Goal: Information Seeking & Learning: Check status

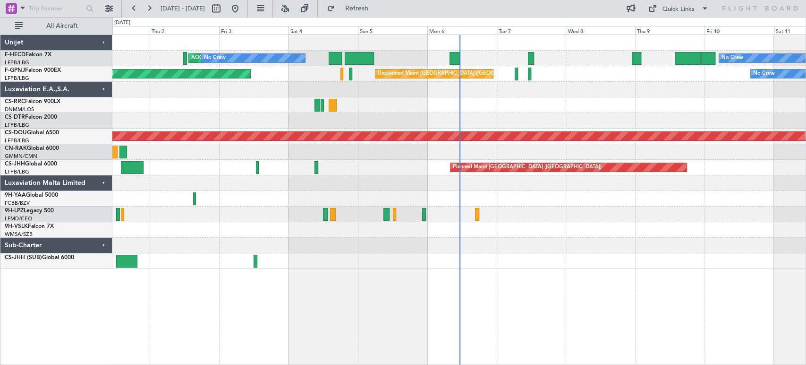
click at [279, 147] on div "No Crew AOG Maint [GEOGRAPHIC_DATA] ([GEOGRAPHIC_DATA]) No Crew Planned Maint […" at bounding box center [458, 152] width 693 height 234
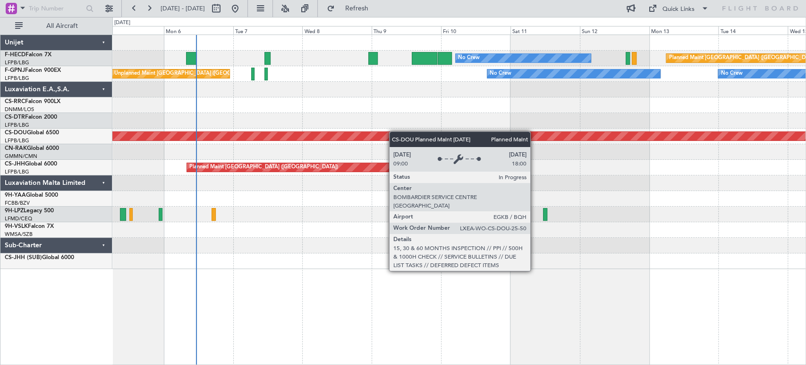
click at [369, 133] on div "No Crew Planned Maint [GEOGRAPHIC_DATA] ([GEOGRAPHIC_DATA]) No Crew AOG Maint […" at bounding box center [458, 152] width 693 height 234
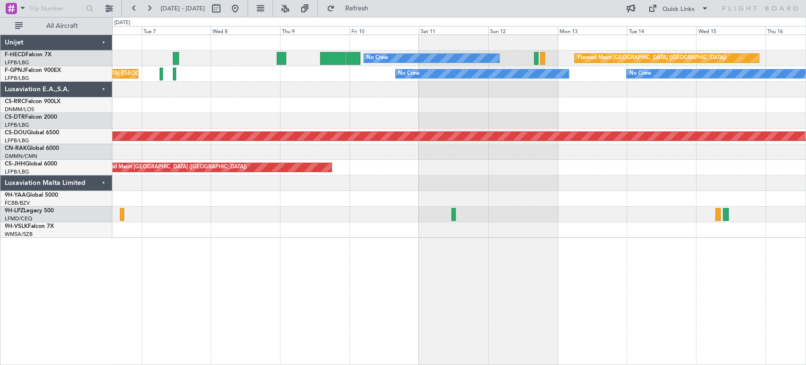
click at [210, 218] on div at bounding box center [458, 214] width 693 height 16
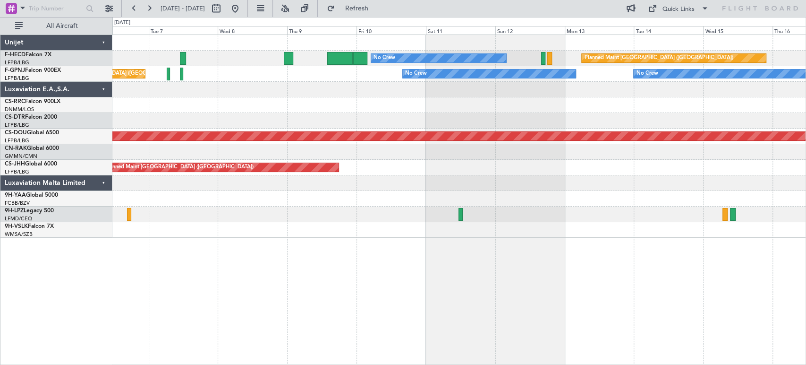
click at [308, 206] on div "Planned Maint [GEOGRAPHIC_DATA] ([GEOGRAPHIC_DATA]) No Crew No Crew No Crew No …" at bounding box center [458, 136] width 693 height 203
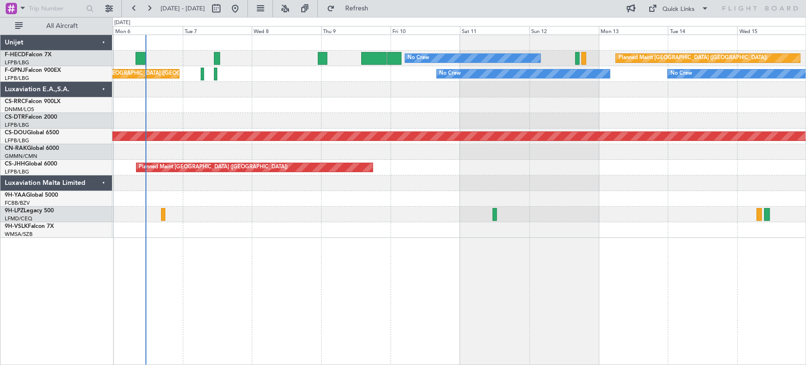
click at [261, 206] on div "Planned Maint [GEOGRAPHIC_DATA] ([GEOGRAPHIC_DATA]) No Crew No Crew AOG Maint […" at bounding box center [458, 136] width 693 height 203
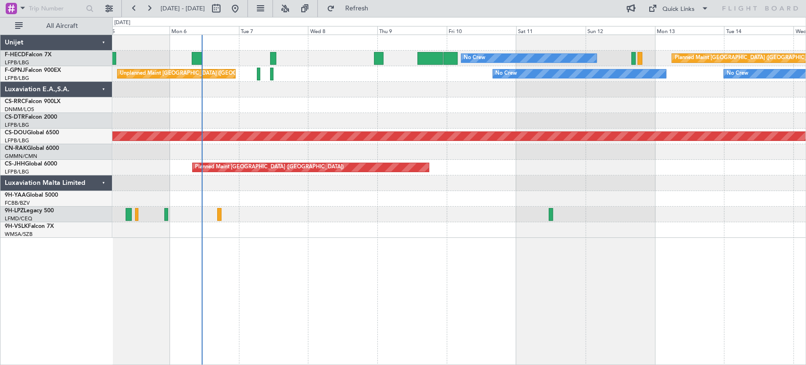
click at [382, 90] on div "Planned Maint [GEOGRAPHIC_DATA] ([GEOGRAPHIC_DATA]) No Crew No Crew AOG Maint […" at bounding box center [458, 136] width 693 height 203
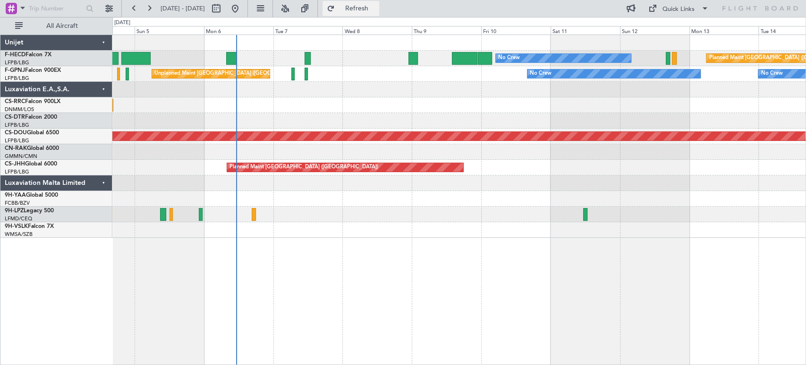
click at [361, 5] on button "Refresh" at bounding box center [351, 8] width 57 height 15
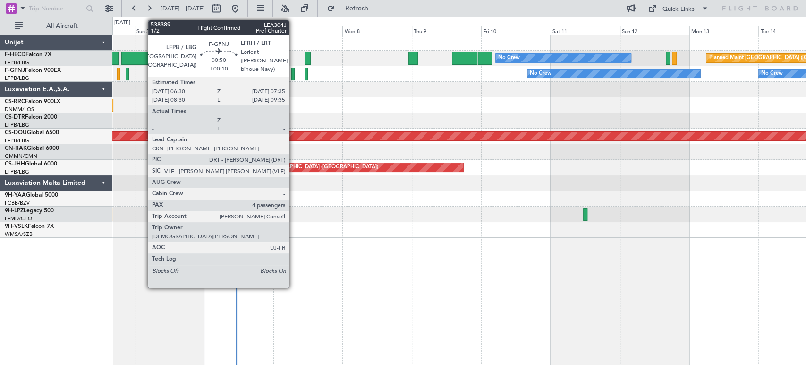
click at [293, 73] on div at bounding box center [292, 74] width 3 height 13
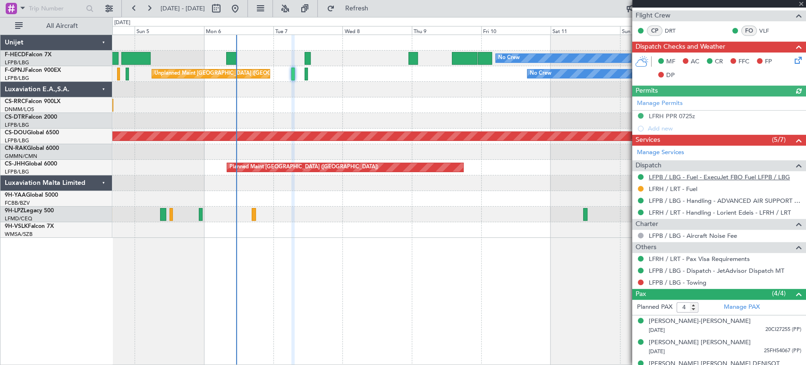
scroll to position [212, 0]
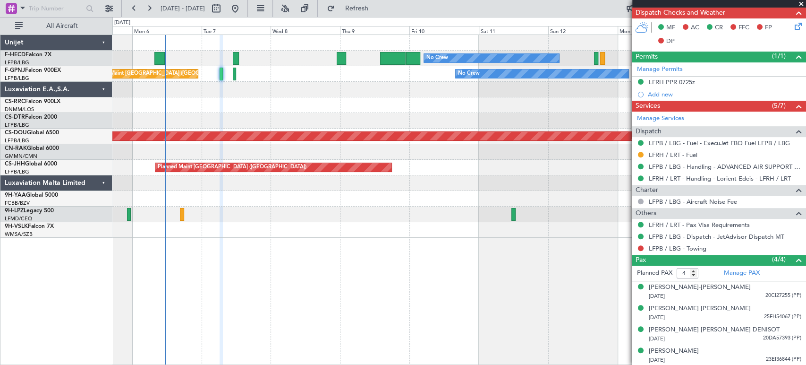
click at [227, 100] on div "Planned Maint [GEOGRAPHIC_DATA] ([GEOGRAPHIC_DATA]) No Crew No Crew AOG Maint […" at bounding box center [458, 136] width 693 height 203
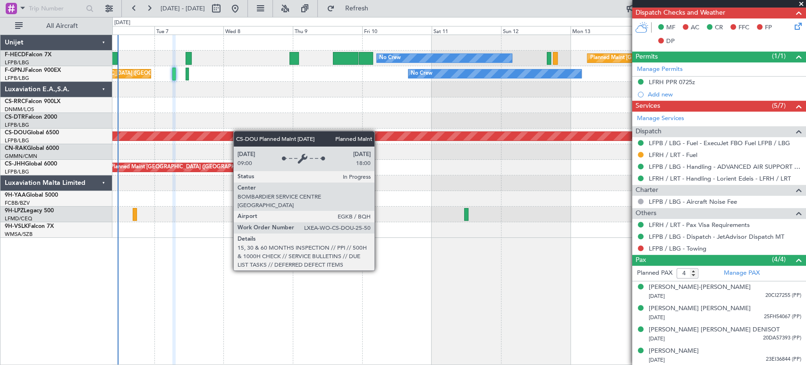
click at [220, 134] on div "Planned Maint London ([GEOGRAPHIC_DATA])" at bounding box center [458, 136] width 693 height 16
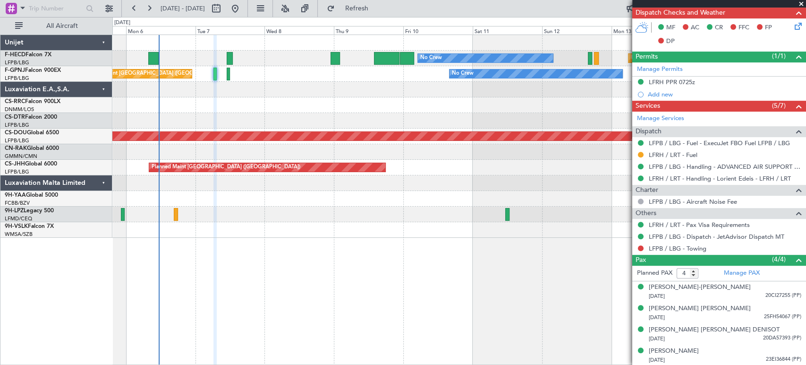
click at [265, 122] on div "Planned Maint [GEOGRAPHIC_DATA] ([GEOGRAPHIC_DATA]) No Crew No Crew AOG Maint […" at bounding box center [458, 136] width 693 height 203
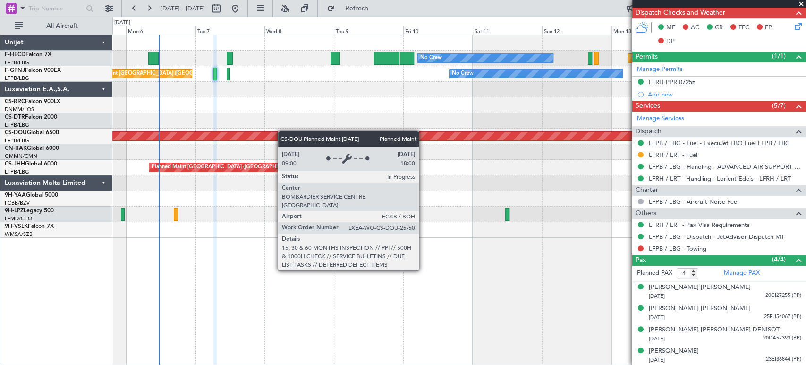
click at [298, 130] on div "Planned Maint London ([GEOGRAPHIC_DATA])" at bounding box center [458, 136] width 693 height 16
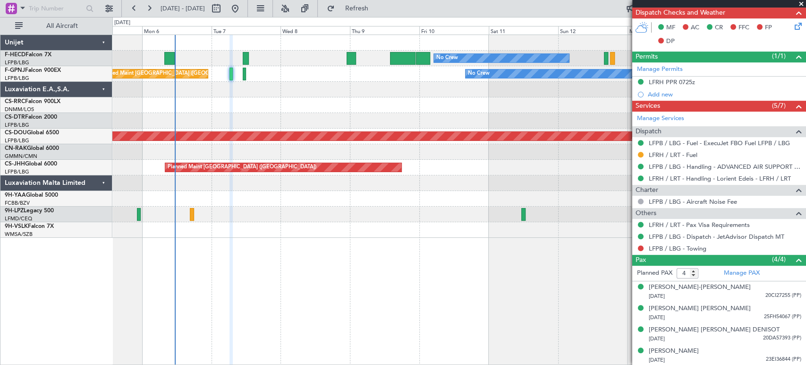
click at [299, 201] on div at bounding box center [458, 199] width 693 height 16
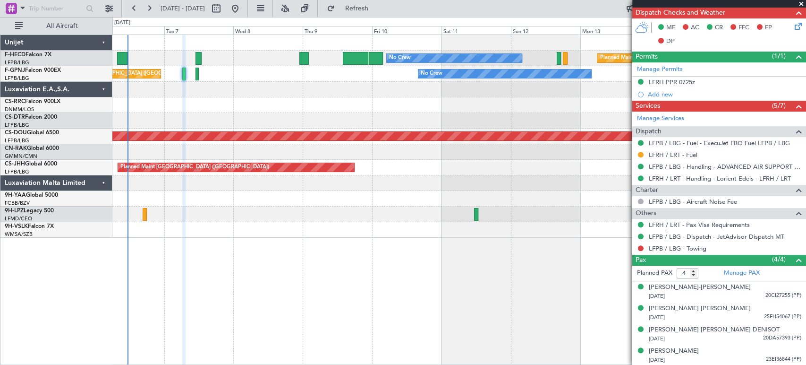
click at [195, 213] on div "Planned Maint [GEOGRAPHIC_DATA] ([GEOGRAPHIC_DATA]) No Crew No Crew Unplanned M…" at bounding box center [458, 136] width 693 height 203
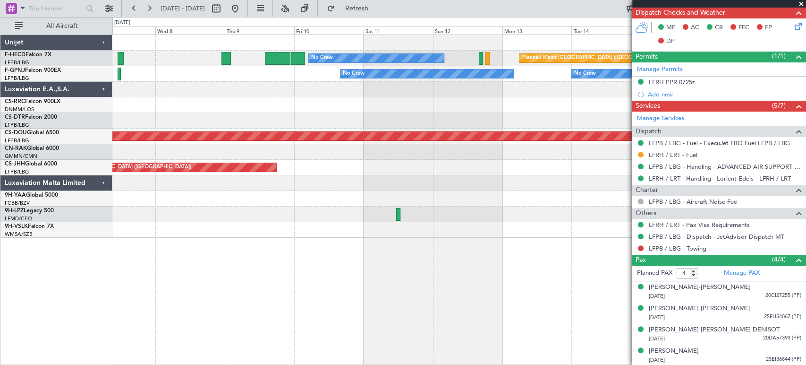
click at [298, 206] on div "Planned Maint [GEOGRAPHIC_DATA] ([GEOGRAPHIC_DATA]) No Crew No Crew No Crew No …" at bounding box center [458, 136] width 693 height 203
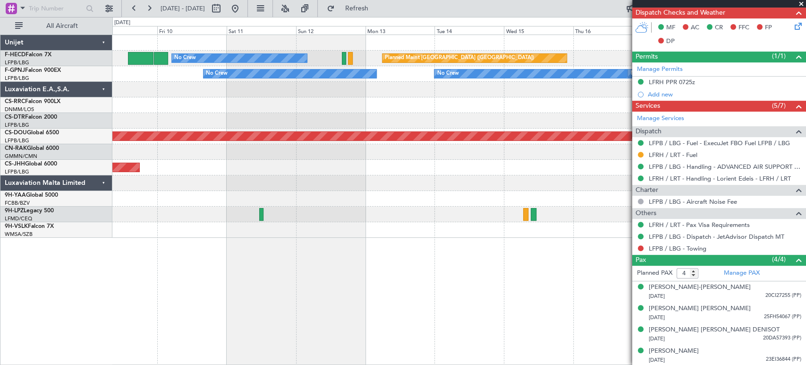
click at [259, 216] on div at bounding box center [261, 214] width 4 height 13
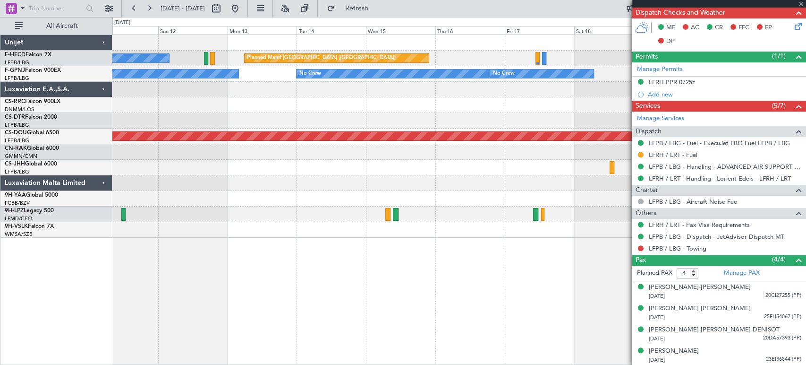
type input "2"
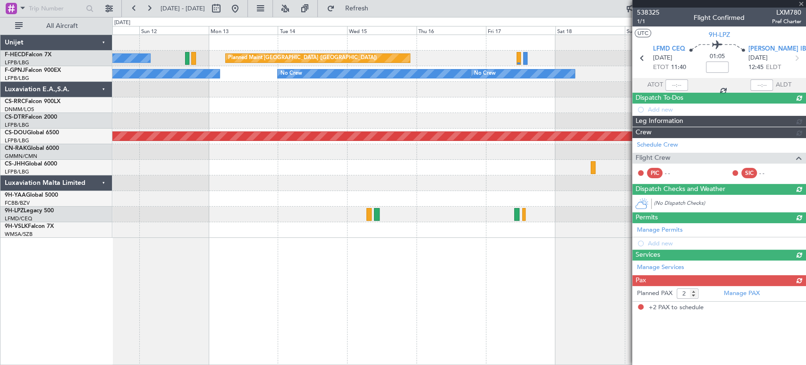
scroll to position [0, 0]
click at [162, 206] on div "Planned Maint [GEOGRAPHIC_DATA] ([GEOGRAPHIC_DATA]) No Crew No Crew No Crew No …" at bounding box center [458, 136] width 693 height 203
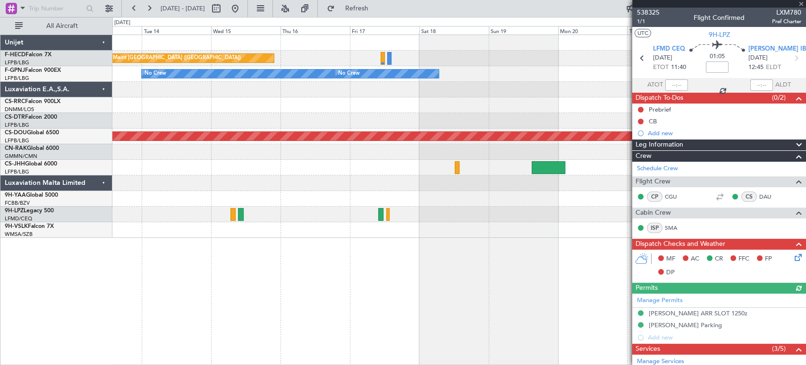
click at [168, 194] on div "Planned Maint [GEOGRAPHIC_DATA] ([GEOGRAPHIC_DATA]) No Crew No Crew No Crew No …" at bounding box center [458, 136] width 693 height 203
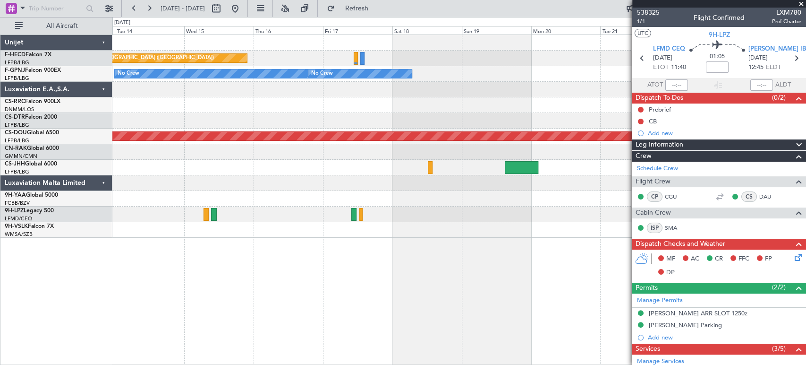
click at [207, 169] on div "Planned Maint [GEOGRAPHIC_DATA] ([GEOGRAPHIC_DATA]) No Crew No Crew No Crew No …" at bounding box center [458, 136] width 693 height 203
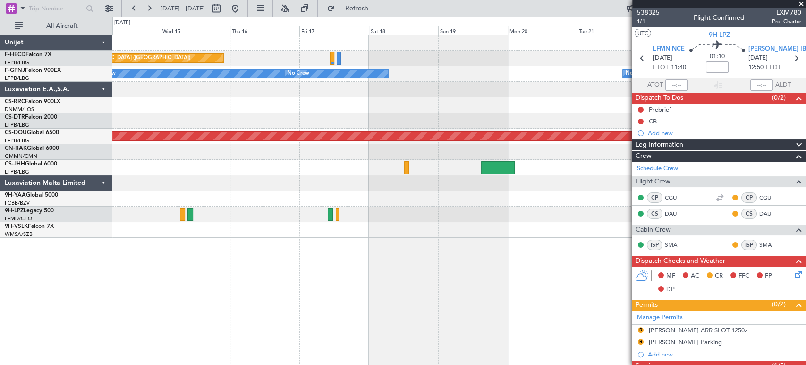
click at [192, 41] on div at bounding box center [458, 43] width 693 height 16
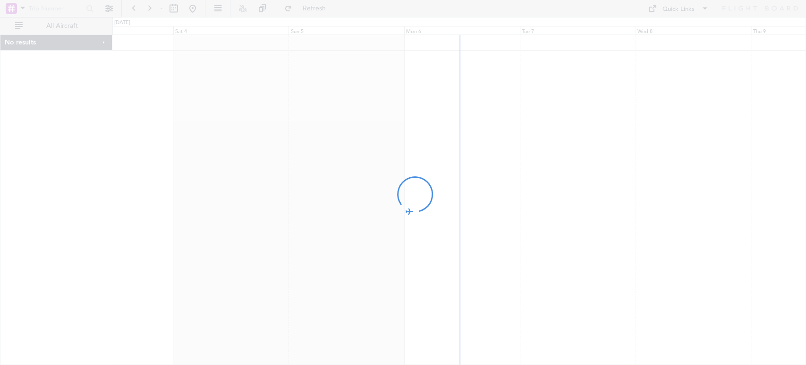
drag, startPoint x: 564, startPoint y: 94, endPoint x: 463, endPoint y: 106, distance: 102.3
click at [463, 106] on div at bounding box center [403, 182] width 806 height 365
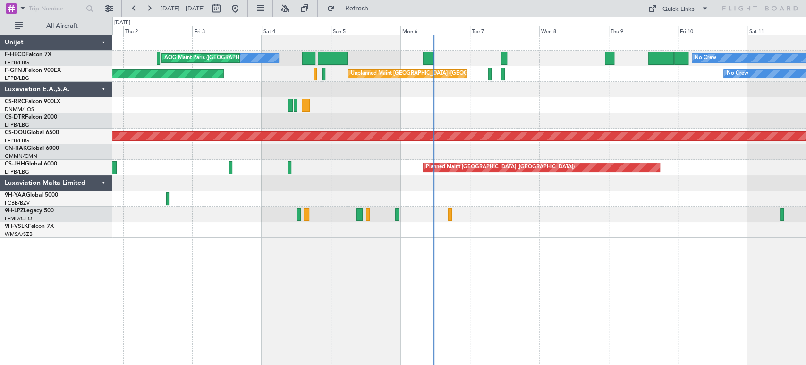
click at [532, 114] on div at bounding box center [458, 121] width 693 height 16
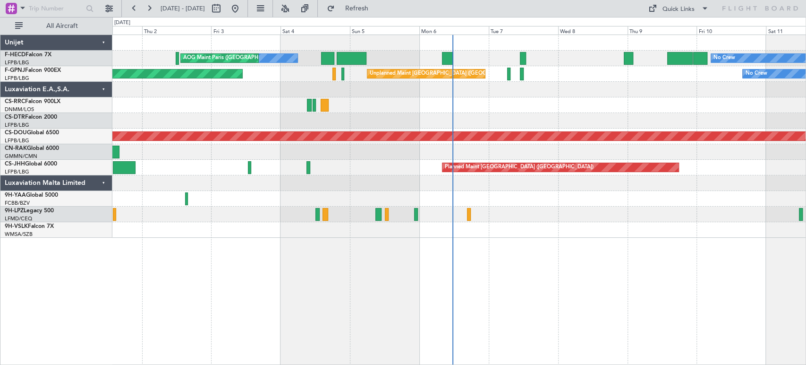
click at [310, 82] on div at bounding box center [458, 90] width 693 height 16
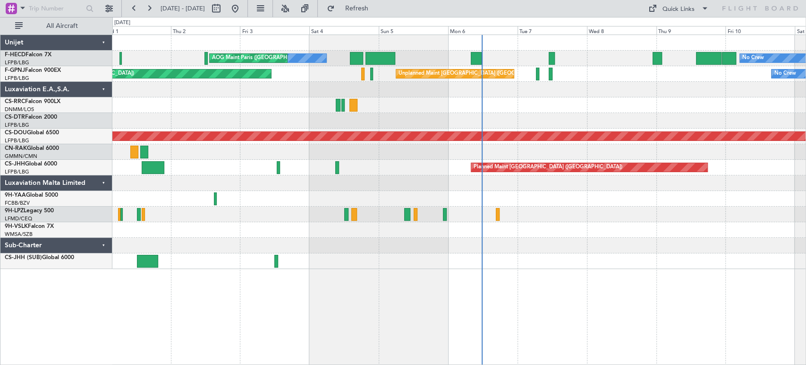
click at [230, 129] on div "No Crew No Crew AOG Maint Paris (Le Bourget) Planned Maint Paris (Le Bourget) U…" at bounding box center [458, 152] width 693 height 234
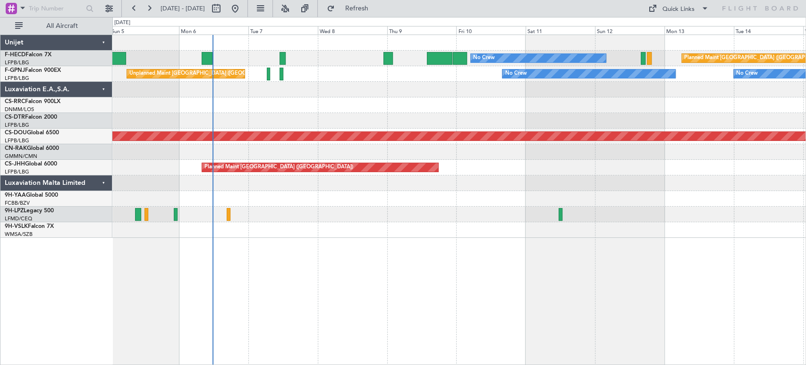
click at [188, 89] on div "No Crew Planned Maint Paris (Le Bourget) No Crew AOG Maint Paris (Le Bourget) U…" at bounding box center [458, 136] width 693 height 203
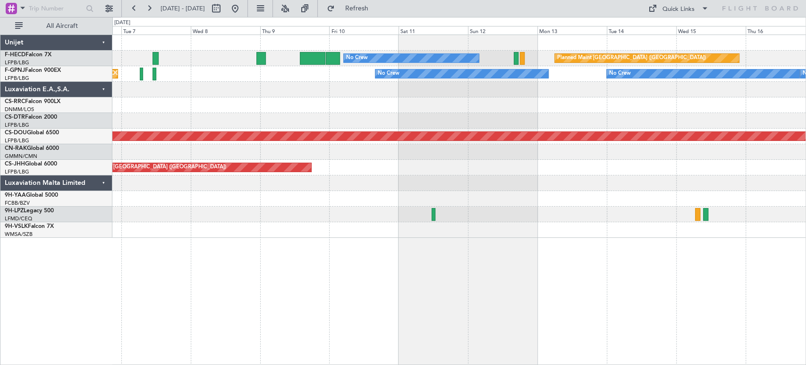
click at [286, 91] on div at bounding box center [458, 90] width 693 height 16
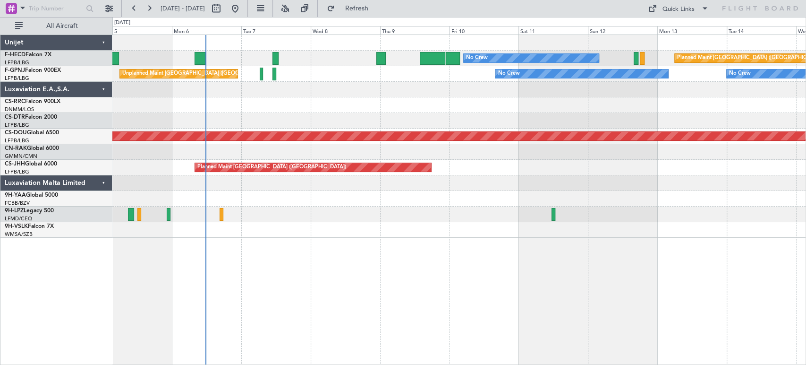
click at [516, 129] on div "No Crew Planned Maint Paris (Le Bourget) No Crew AOG Maint Paris (Le Bourget) U…" at bounding box center [458, 136] width 693 height 203
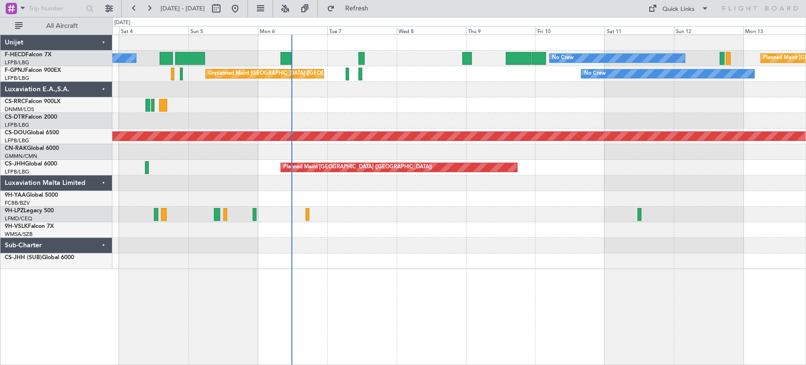
click at [347, 129] on div "No Crew No Crew Planned Maint Paris (Le Bourget) AOG Maint Paris (Le Bourget) U…" at bounding box center [458, 152] width 693 height 234
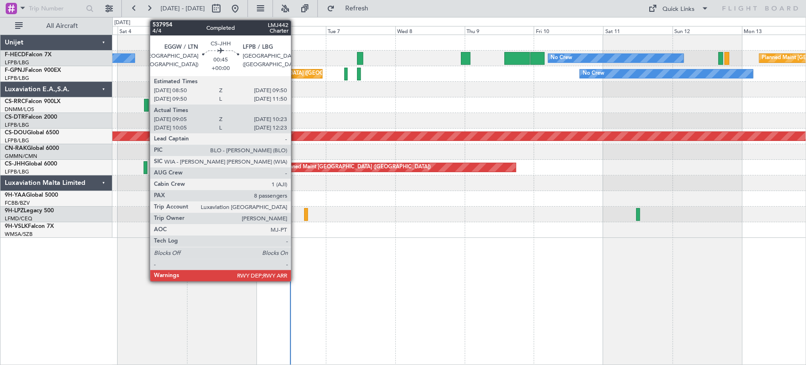
click at [145, 168] on div at bounding box center [146, 167] width 4 height 13
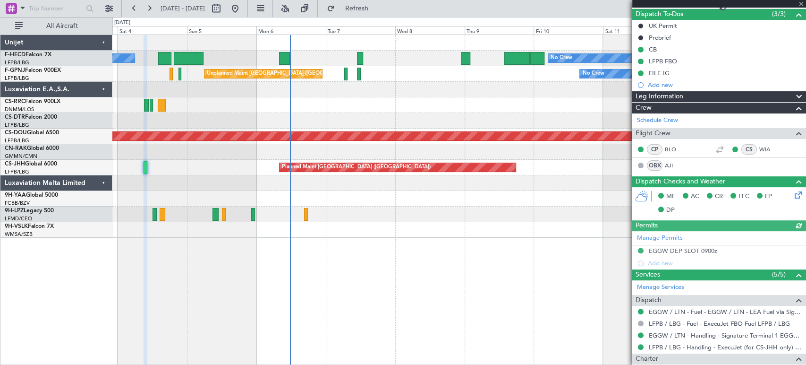
scroll to position [210, 0]
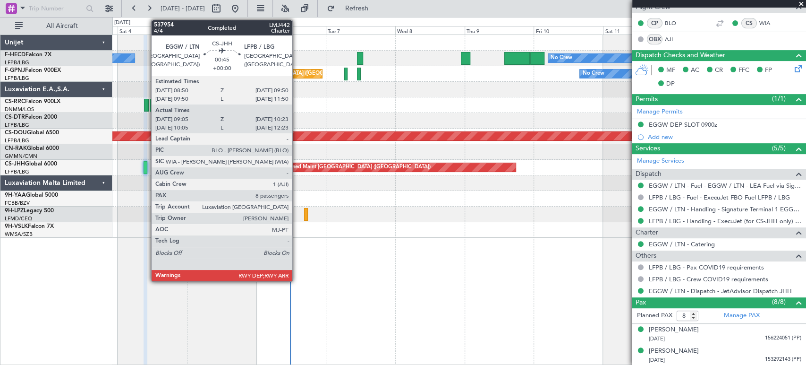
click at [146, 168] on div at bounding box center [146, 167] width 4 height 13
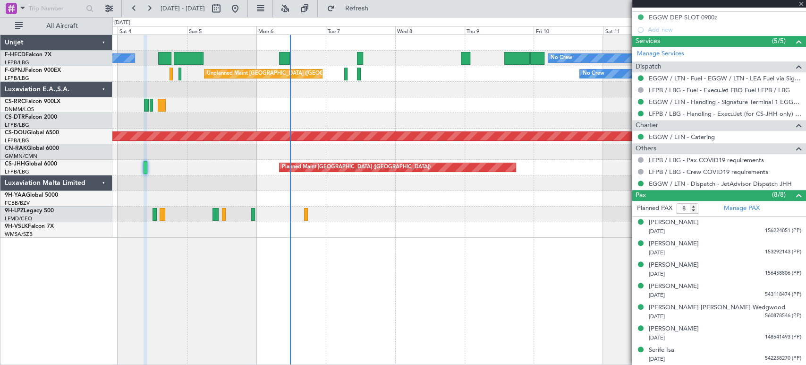
scroll to position [337, 0]
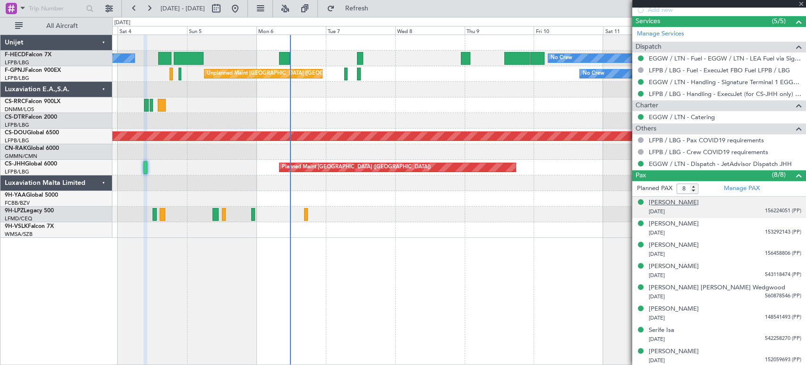
click at [665, 199] on div "George Cristos Galanopoulos" at bounding box center [674, 202] width 50 height 9
